Goal: Entertainment & Leisure: Consume media (video, audio)

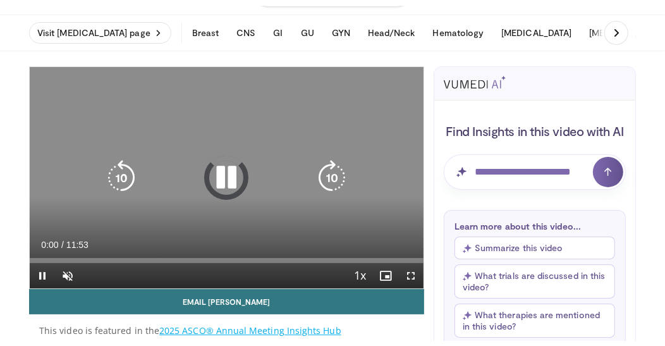
scroll to position [63, 0]
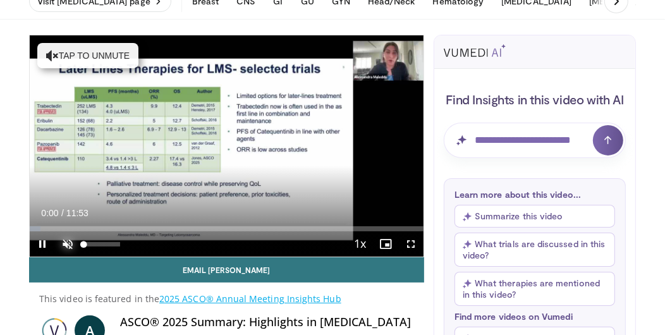
click at [70, 246] on span "Video Player" at bounding box center [67, 243] width 25 height 25
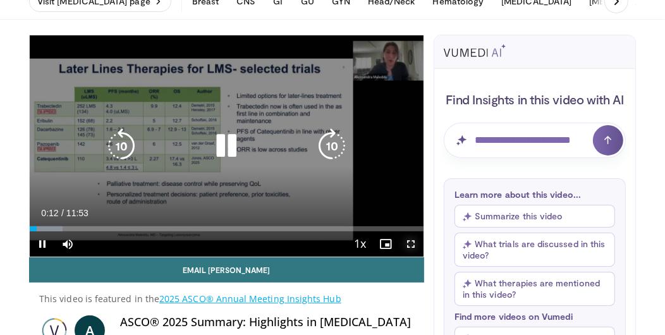
drag, startPoint x: 409, startPoint y: 245, endPoint x: 409, endPoint y: 300, distance: 55.0
click at [409, 245] on span "Video Player" at bounding box center [410, 243] width 25 height 25
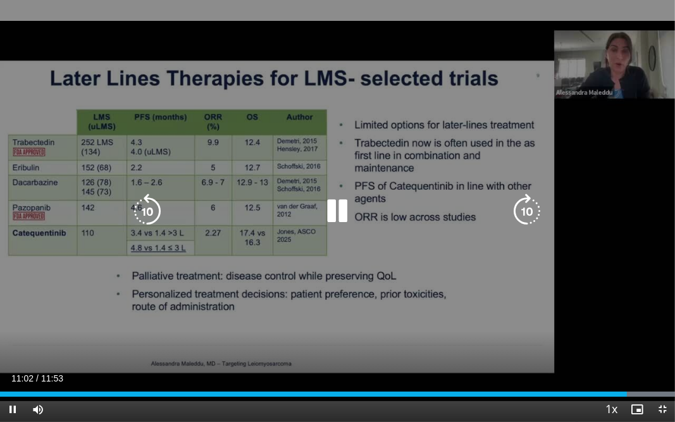
click at [345, 211] on icon "Video Player" at bounding box center [337, 211] width 35 height 35
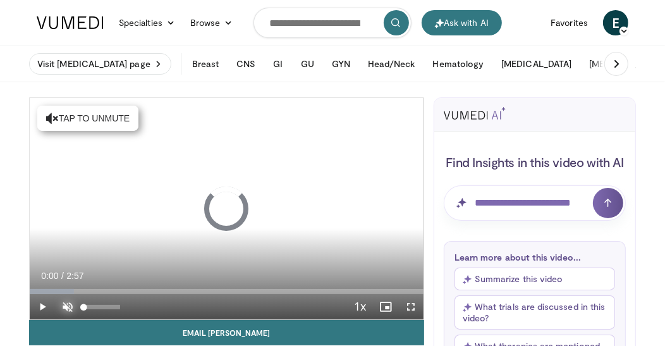
click at [67, 308] on span "Video Player" at bounding box center [67, 306] width 25 height 25
click at [68, 307] on span "Video Player" at bounding box center [67, 306] width 25 height 25
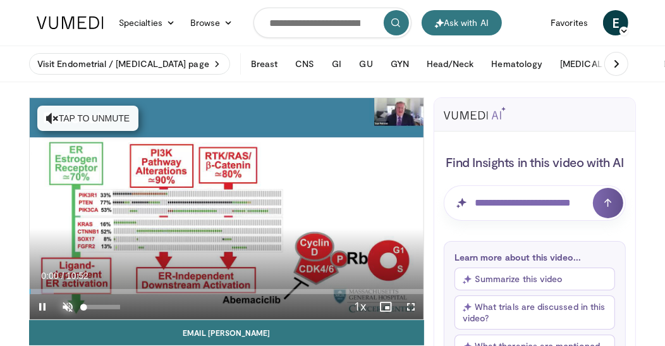
click at [66, 302] on span "Video Player" at bounding box center [67, 306] width 25 height 25
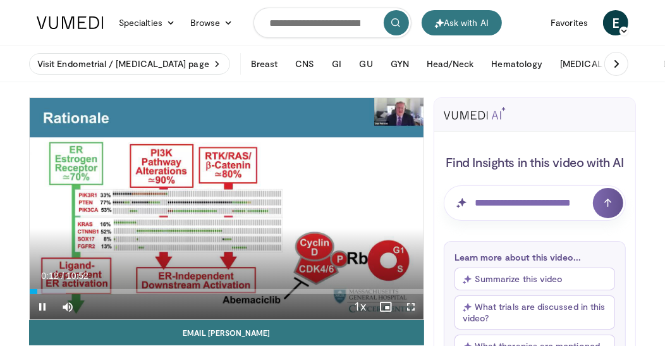
drag, startPoint x: 415, startPoint y: 304, endPoint x: 415, endPoint y: 359, distance: 55.0
click at [415, 304] on span "Video Player" at bounding box center [410, 306] width 25 height 25
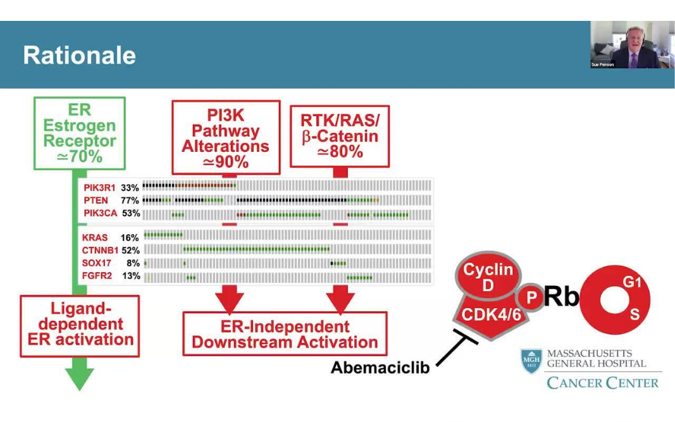
click at [517, 188] on div "10 seconds Tap to unmute" at bounding box center [337, 211] width 675 height 422
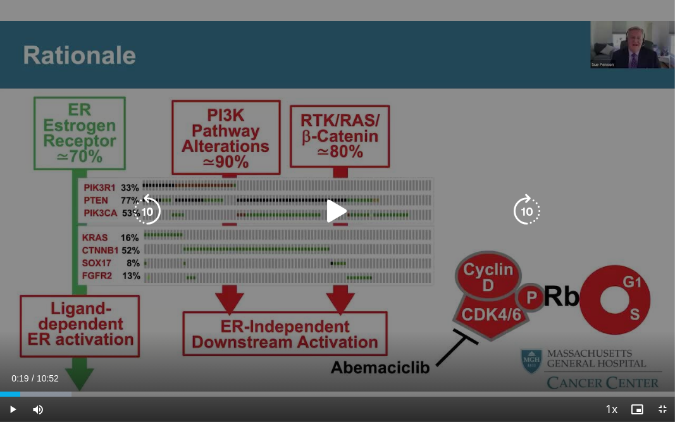
click at [527, 216] on icon "Video Player" at bounding box center [527, 211] width 35 height 35
click at [527, 224] on icon "Video Player" at bounding box center [527, 211] width 35 height 35
click at [533, 204] on icon "Video Player" at bounding box center [527, 211] width 35 height 35
click at [336, 213] on icon "Video Player" at bounding box center [337, 211] width 35 height 35
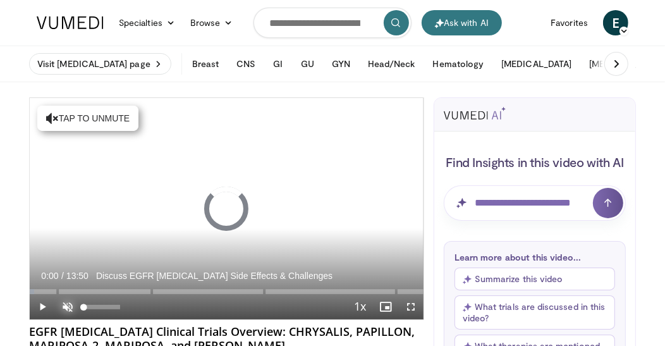
click at [69, 307] on span "Video Player" at bounding box center [67, 306] width 25 height 25
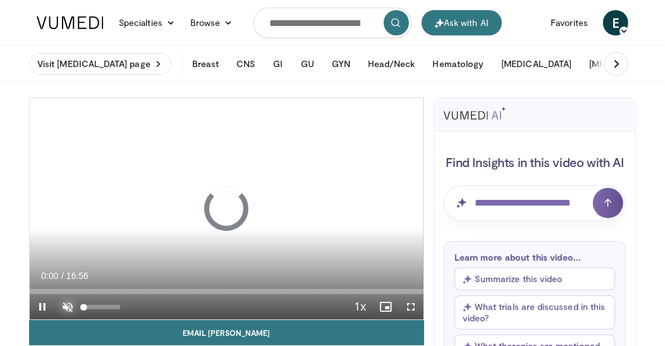
click at [68, 309] on span "Video Player" at bounding box center [67, 306] width 25 height 25
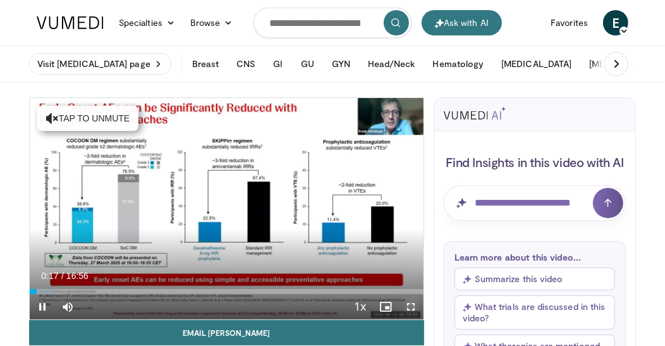
click at [408, 305] on span "Video Player" at bounding box center [410, 306] width 25 height 25
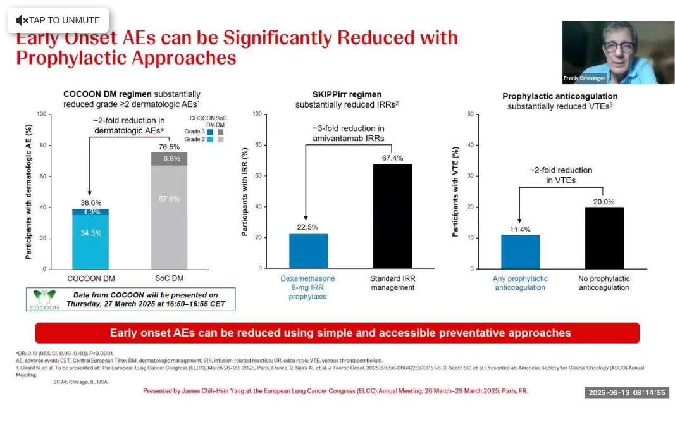
click at [540, 190] on div "10 seconds Tap to unmute" at bounding box center [337, 211] width 675 height 422
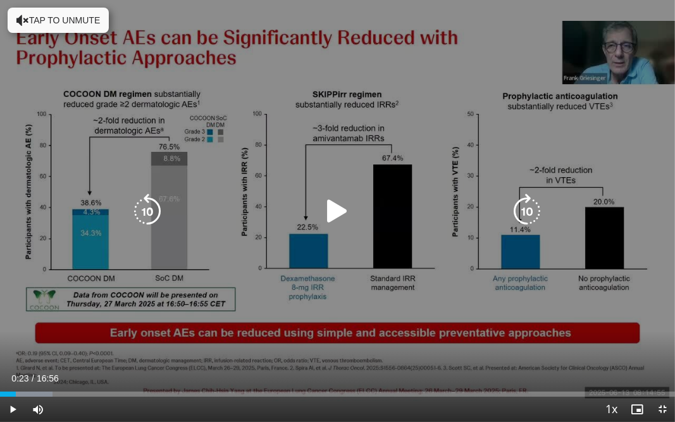
click at [527, 198] on icon "Video Player" at bounding box center [527, 211] width 35 height 35
click at [538, 208] on icon "Video Player" at bounding box center [527, 211] width 35 height 35
click at [539, 207] on icon "Video Player" at bounding box center [527, 211] width 35 height 35
click at [339, 214] on icon "Video Player" at bounding box center [337, 211] width 35 height 35
